Goal: Navigation & Orientation: Find specific page/section

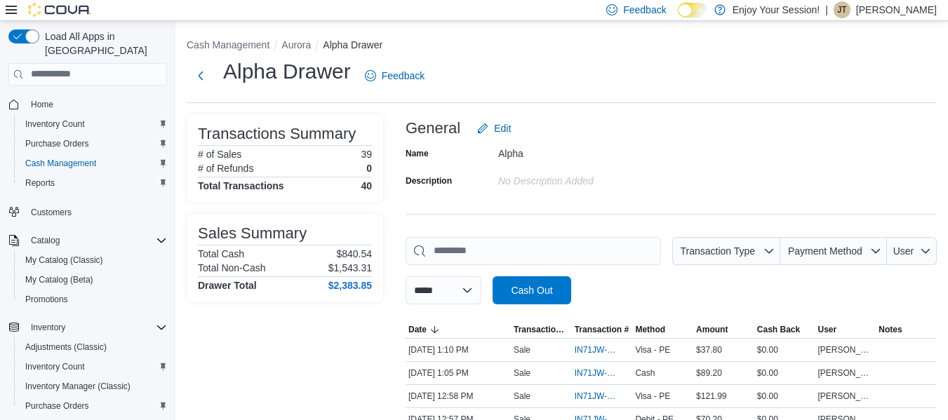
click at [291, 51] on li "Aurora" at bounding box center [301, 45] width 41 height 14
click at [297, 46] on button "Aurora" at bounding box center [295, 44] width 29 height 11
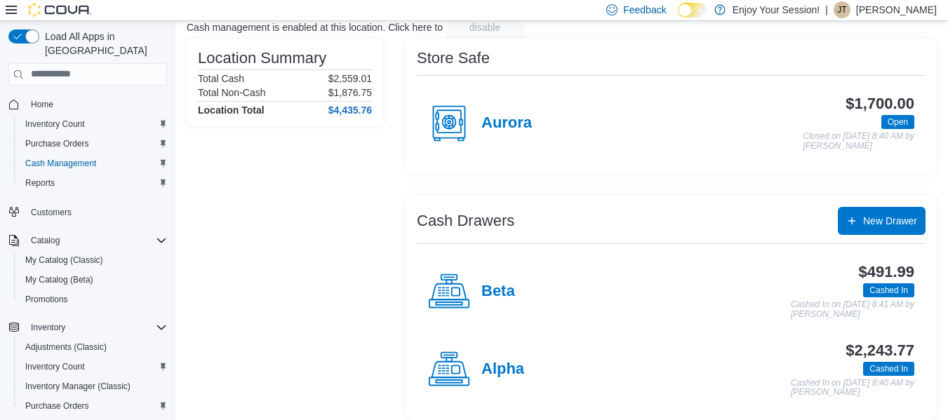
scroll to position [109, 0]
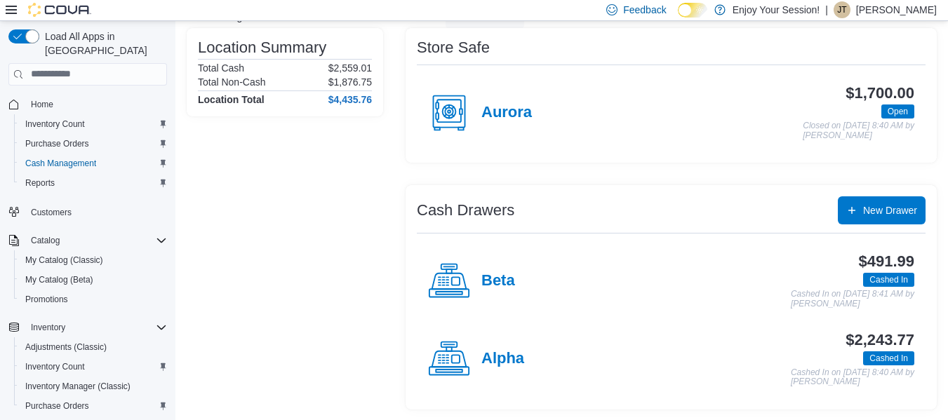
scroll to position [109, 0]
